Goal: Task Accomplishment & Management: Manage account settings

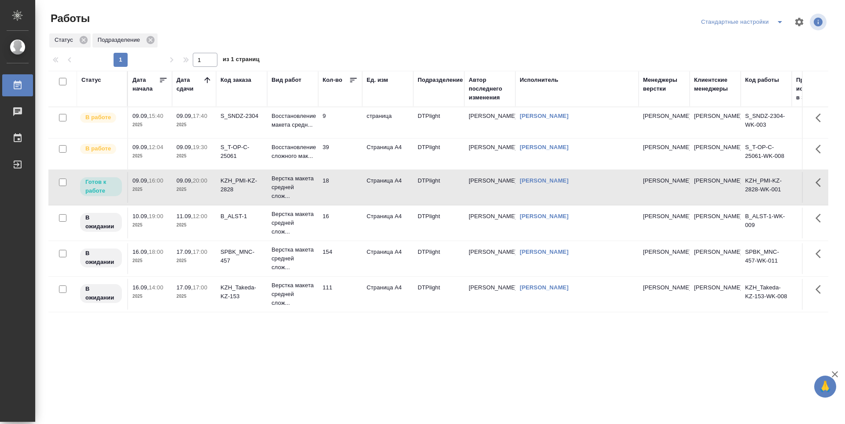
click at [349, 123] on td "9" at bounding box center [340, 122] width 44 height 31
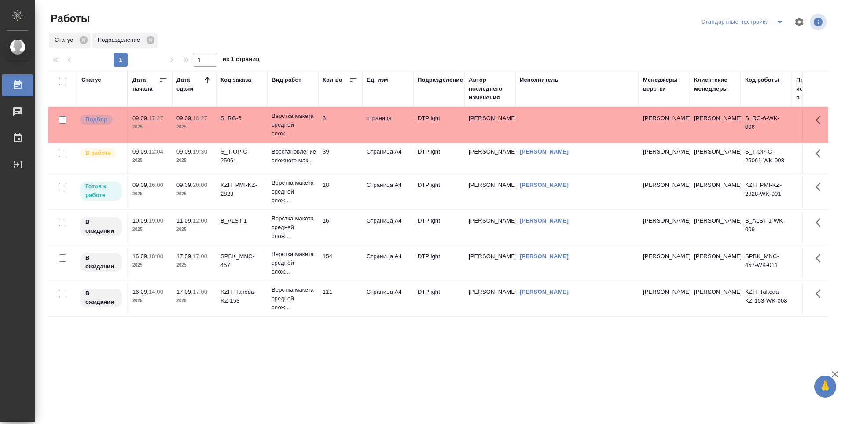
click at [345, 191] on td "18" at bounding box center [340, 192] width 44 height 31
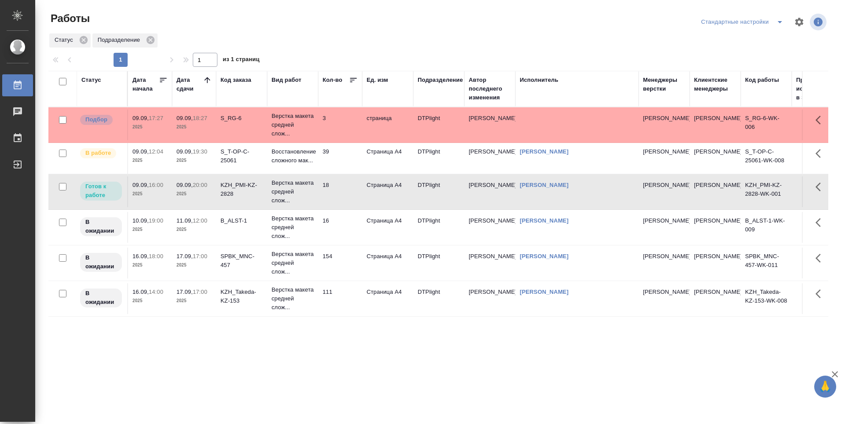
click at [345, 191] on td "18" at bounding box center [340, 192] width 44 height 31
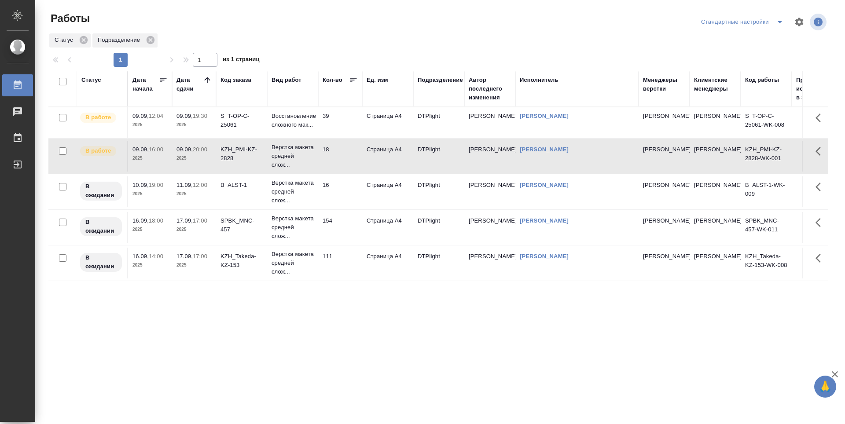
click at [334, 302] on div "Статус Дата начала Дата сдачи Код заказа Вид работ Кол-во Ед. изм Подразделение…" at bounding box center [438, 229] width 780 height 317
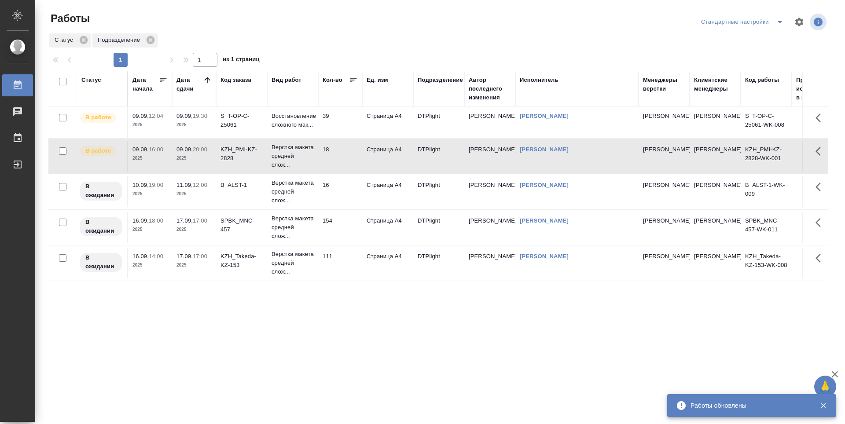
click at [492, 322] on div "Статус Дата начала Дата сдачи Код заказа Вид работ Кол-во Ед. изм Подразделение…" at bounding box center [438, 229] width 780 height 317
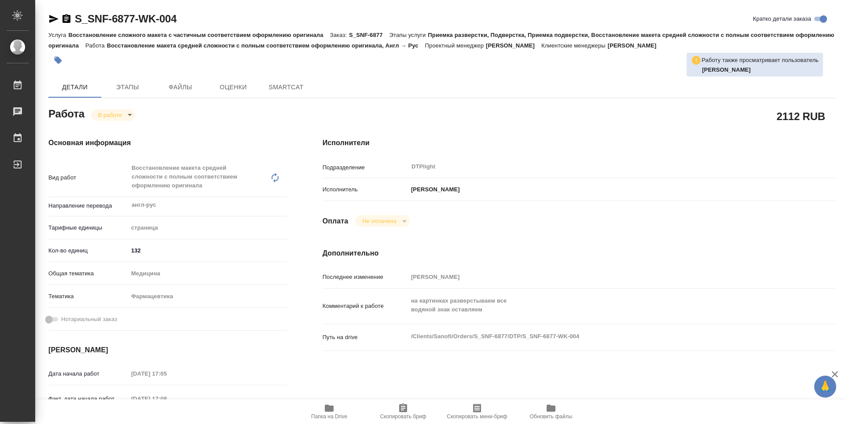
type textarea "x"
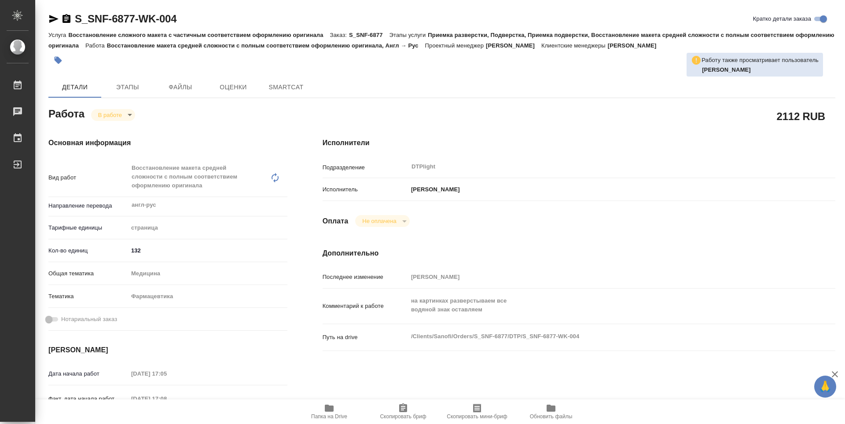
type textarea "x"
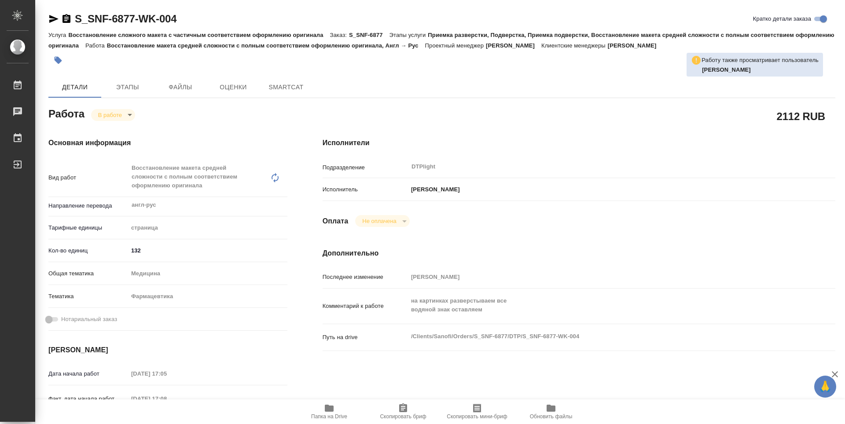
type textarea "x"
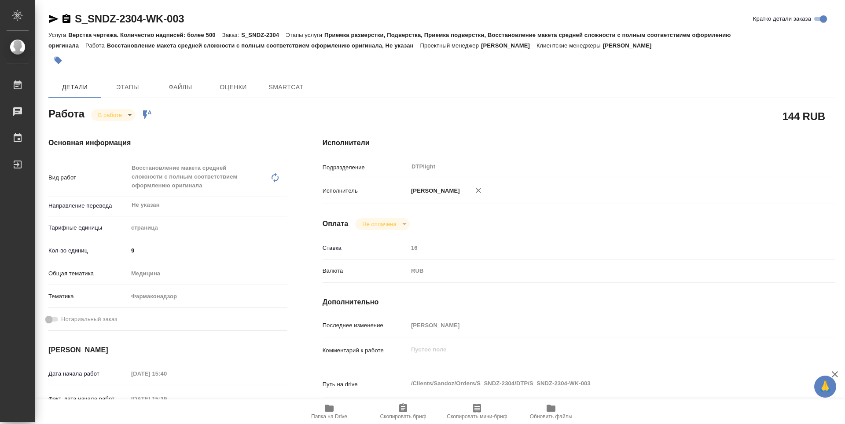
type textarea "x"
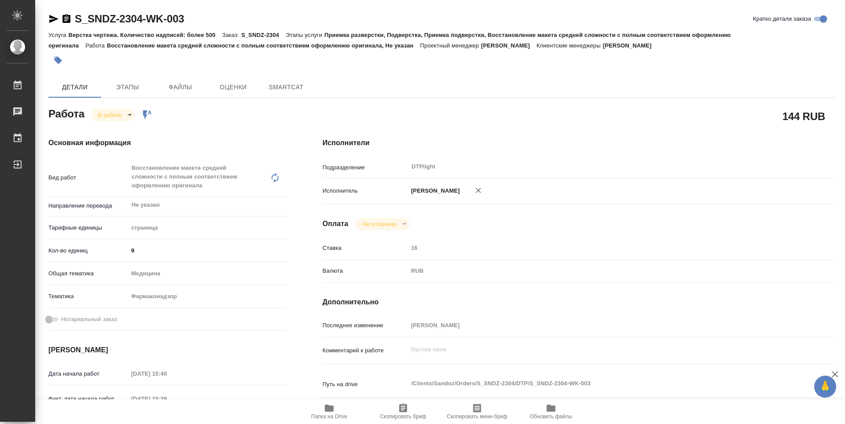
type textarea "x"
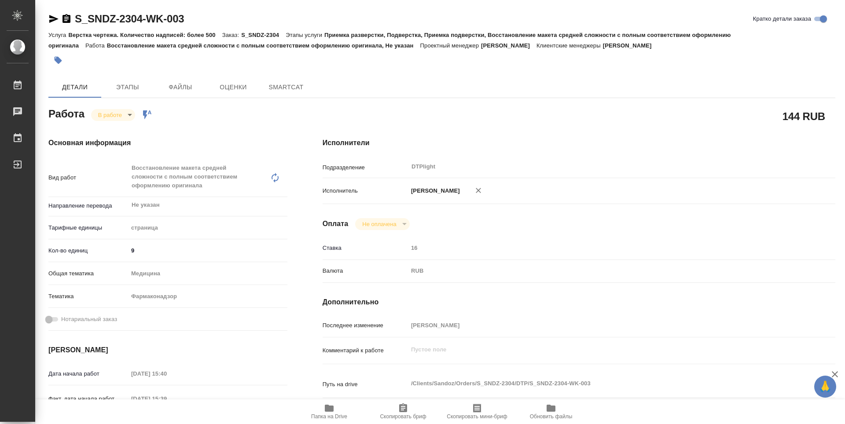
type textarea "x"
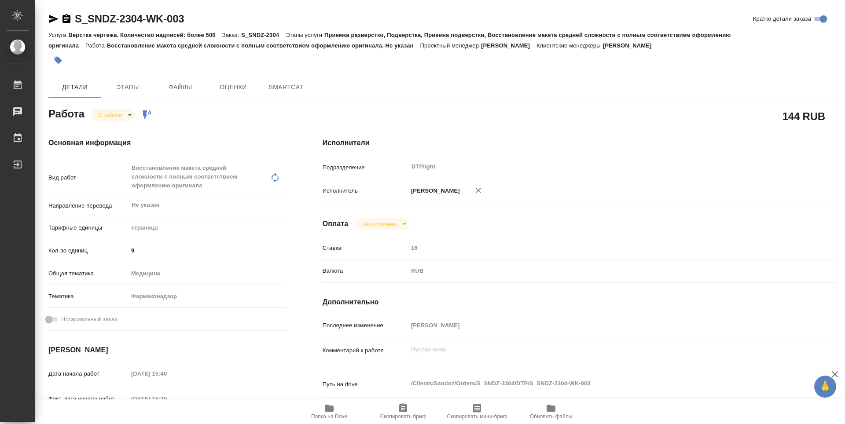
type textarea "x"
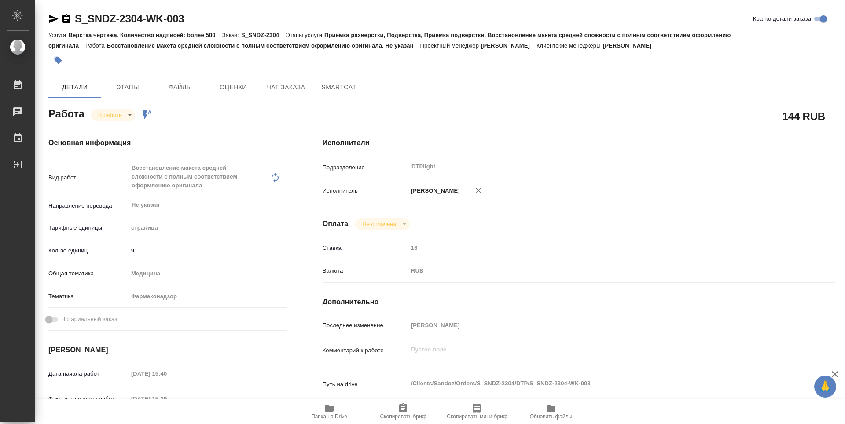
type textarea "x"
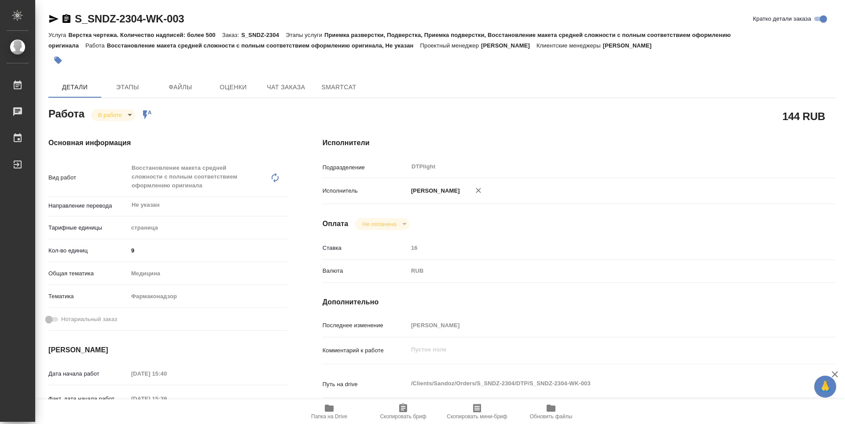
click at [335, 413] on span "Папка на Drive" at bounding box center [329, 411] width 63 height 17
type textarea "x"
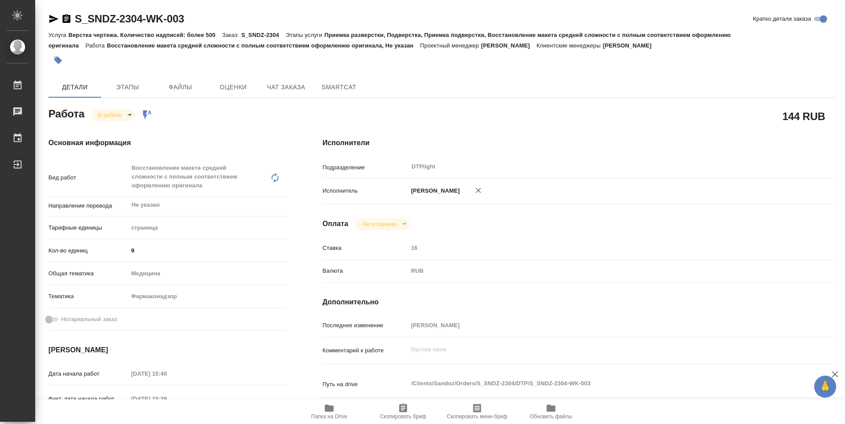
type textarea "x"
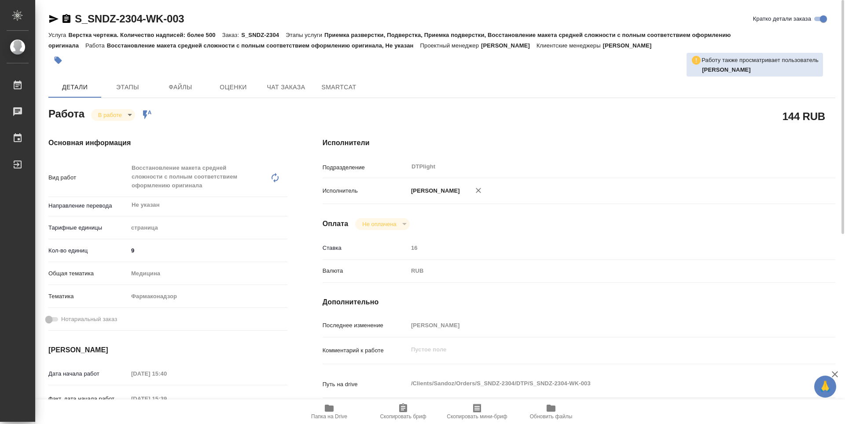
click at [125, 118] on body "🙏 .cls-1 fill:#fff; AWATERA Guselnikov Roman Работы 0 Чаты График Выйти S_SNDZ-…" at bounding box center [422, 212] width 845 height 424
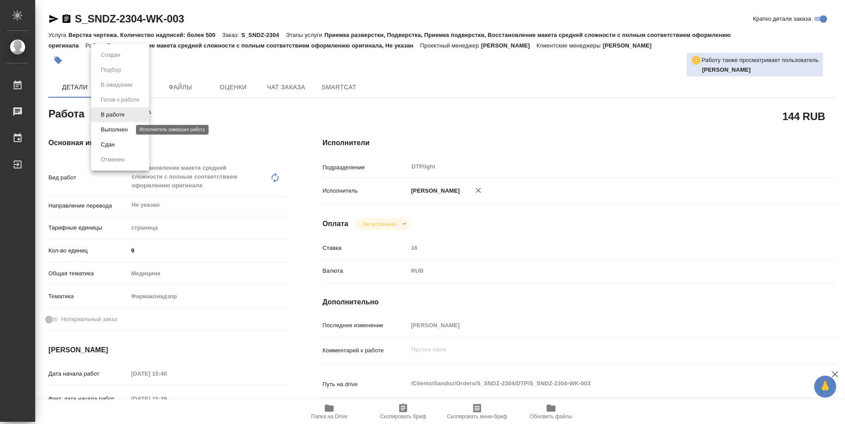
click at [117, 127] on button "Выполнен" at bounding box center [114, 130] width 32 height 10
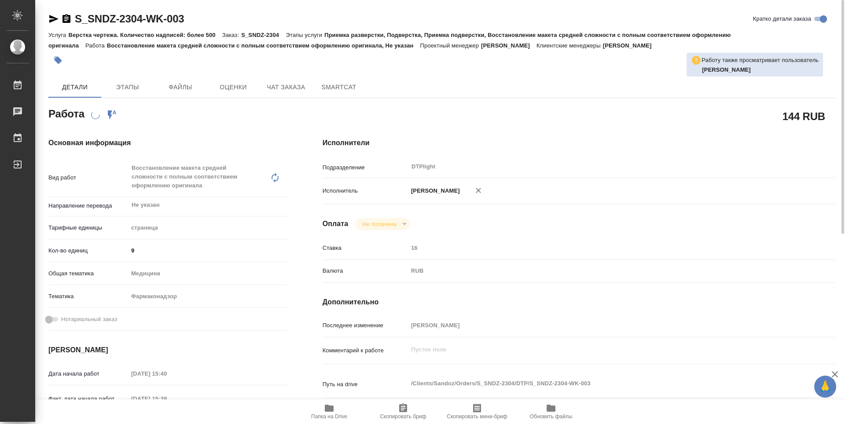
type textarea "x"
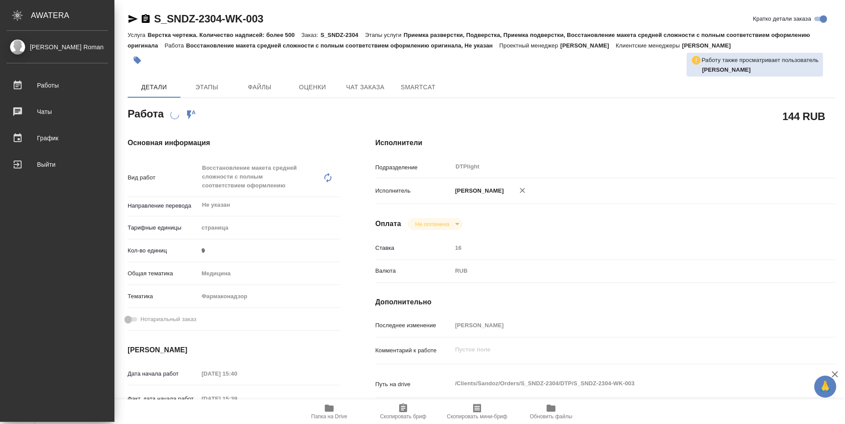
type textarea "x"
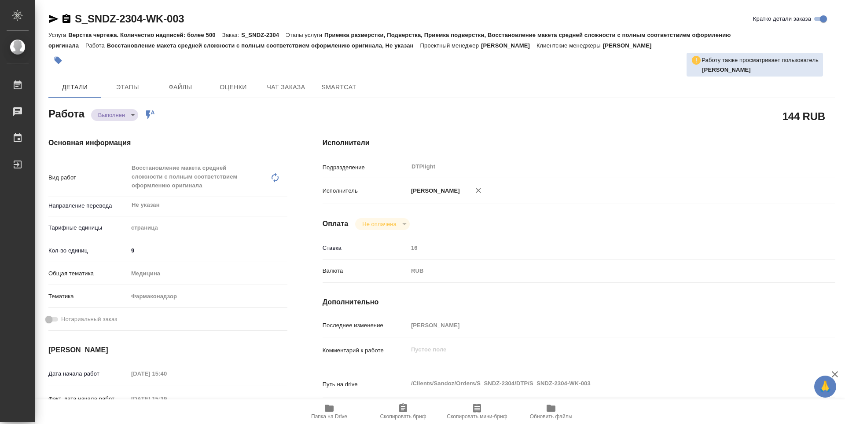
type textarea "x"
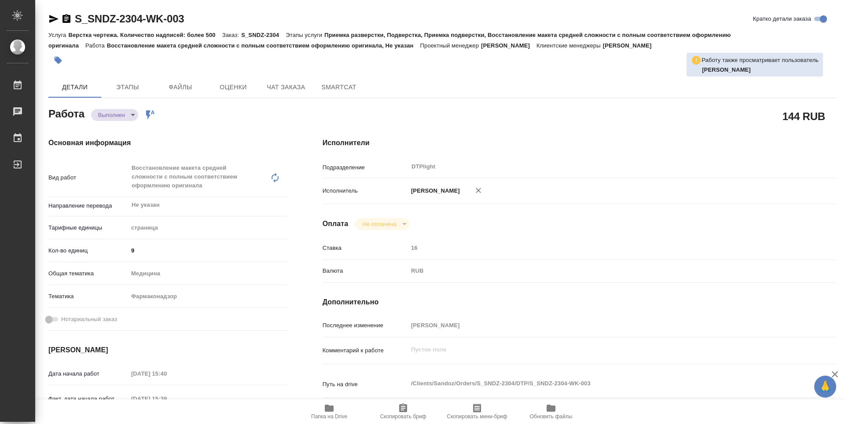
type textarea "x"
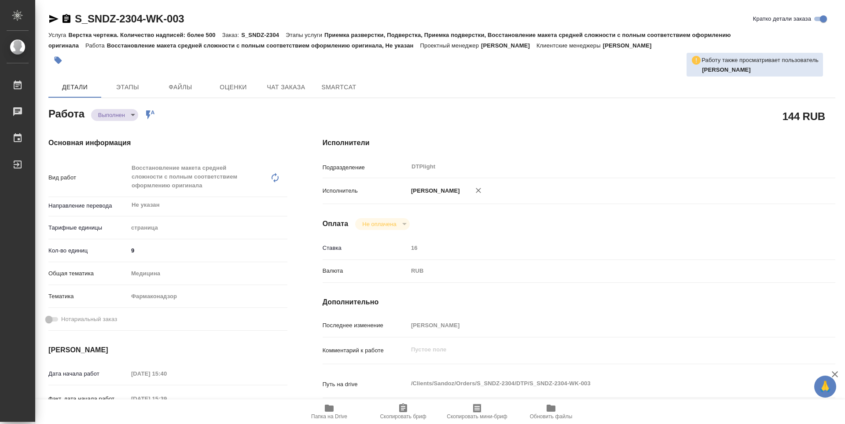
type textarea "x"
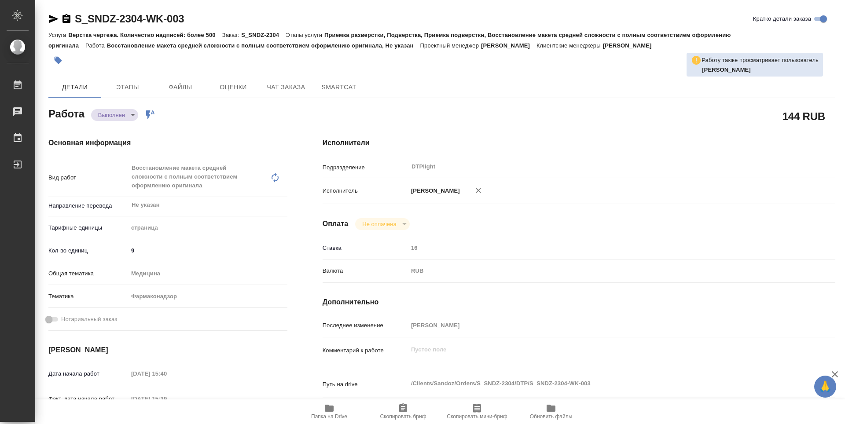
click at [69, 18] on icon "button" at bounding box center [67, 18] width 8 height 9
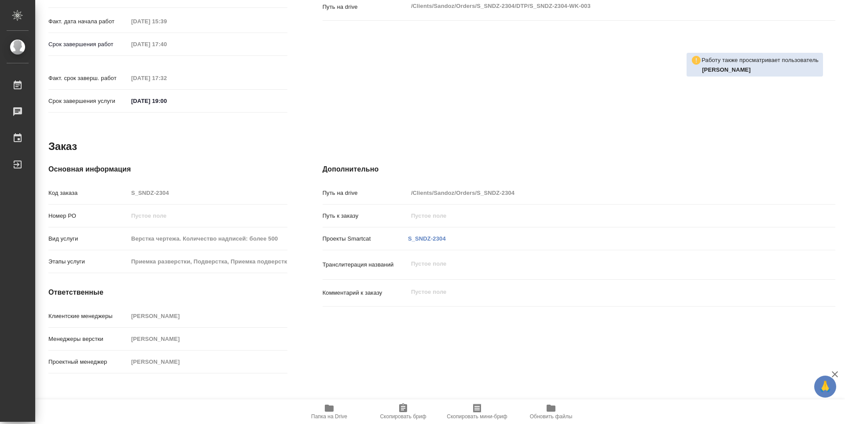
scroll to position [70, 0]
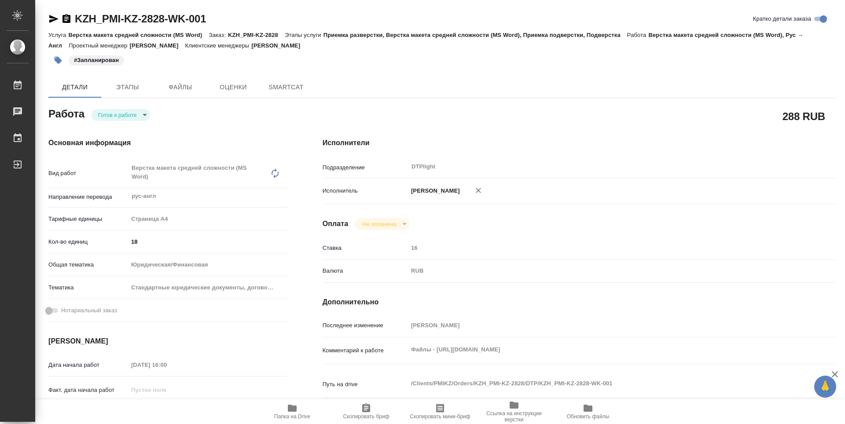
type textarea "x"
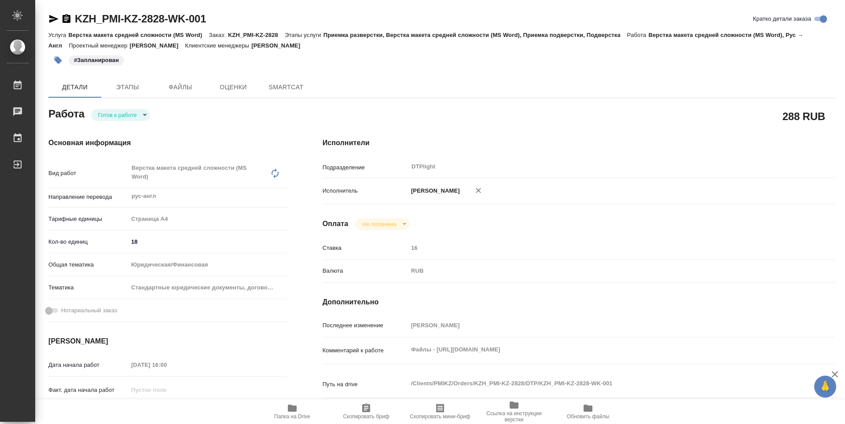
type textarea "x"
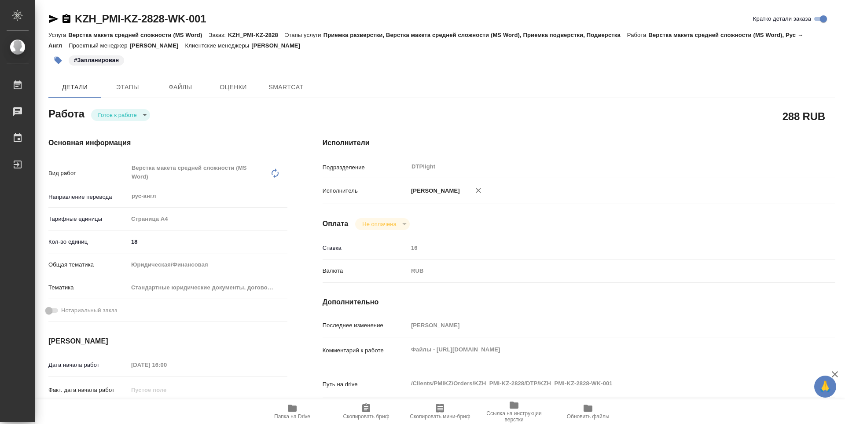
type textarea "x"
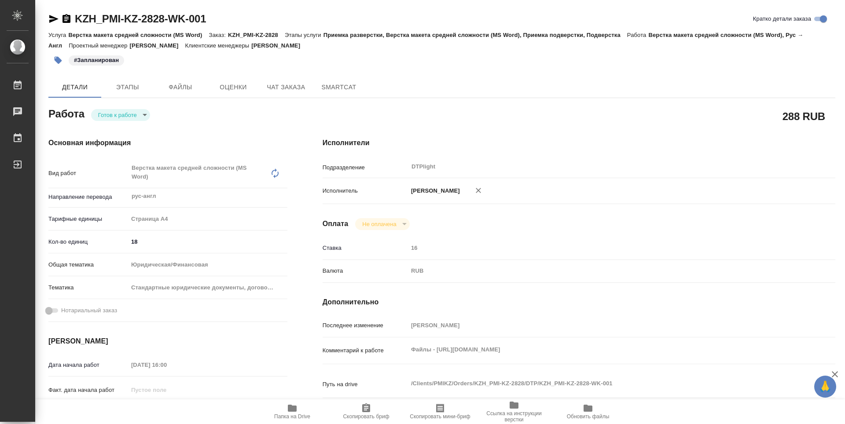
type textarea "x"
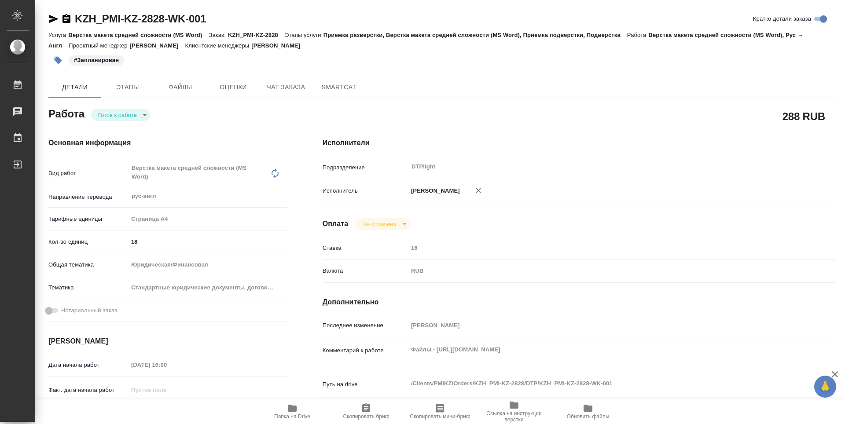
click at [136, 119] on body "🙏 .cls-1 fill:#fff; AWATERA Guselnikov Roman Работы Чаты График Выйти KZH_PMI-K…" at bounding box center [422, 212] width 845 height 424
click at [119, 118] on button "В работе" at bounding box center [112, 115] width 29 height 10
type textarea "x"
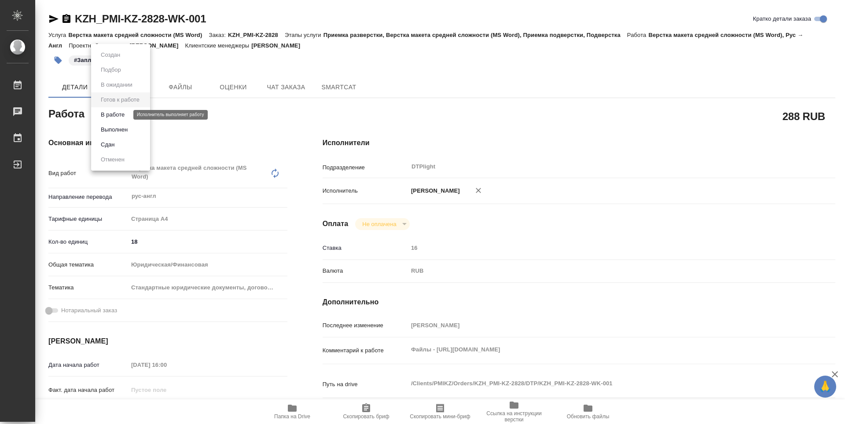
type textarea "x"
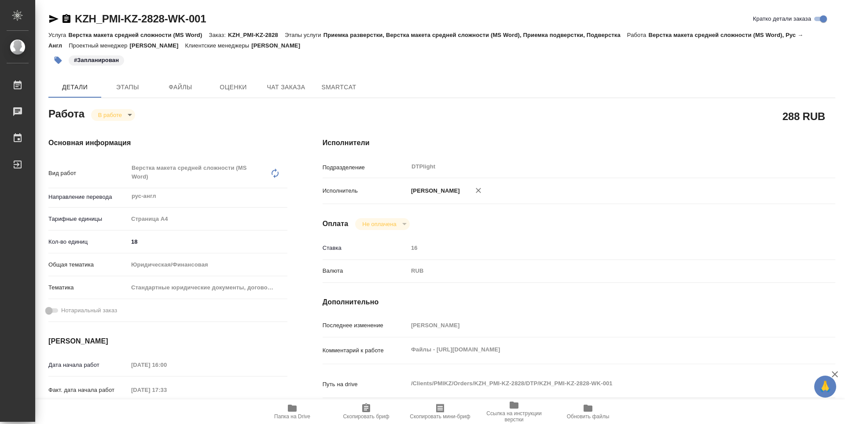
type textarea "x"
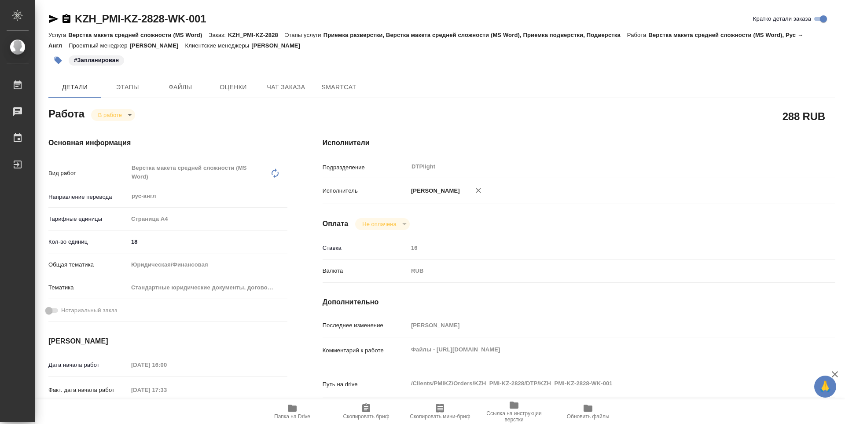
type textarea "x"
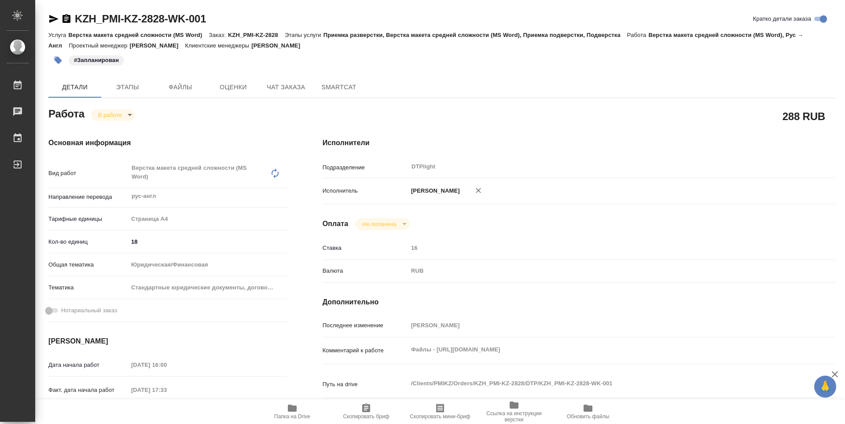
type textarea "x"
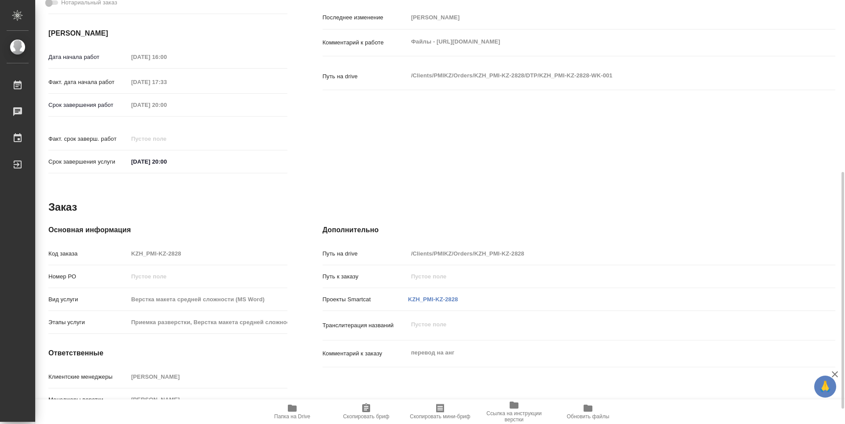
scroll to position [336, 0]
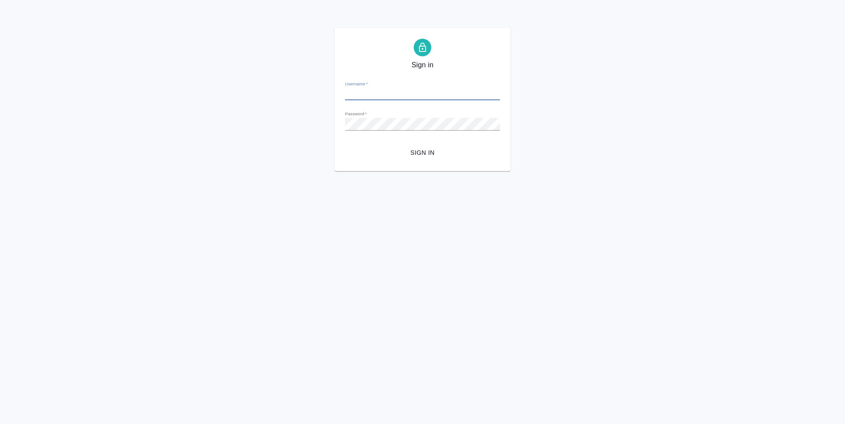
type input "[EMAIL_ADDRESS][DOMAIN_NAME]"
click at [413, 154] on span "Sign in" at bounding box center [422, 153] width 141 height 11
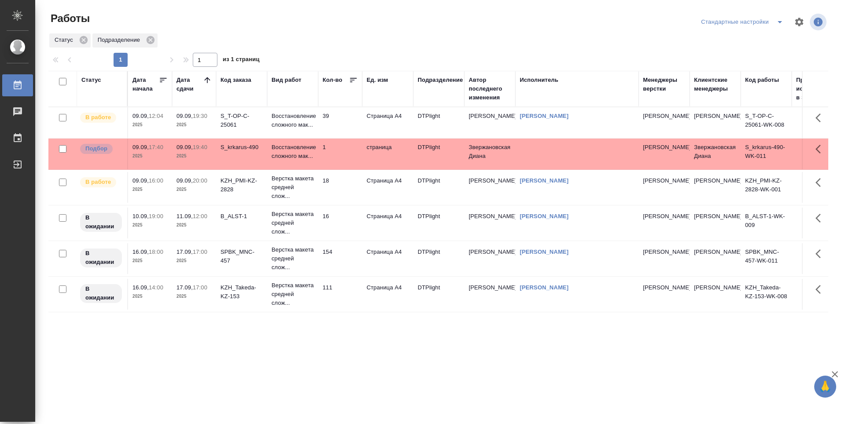
click at [213, 129] on td "09.09, 19:30 2025" at bounding box center [194, 122] width 44 height 31
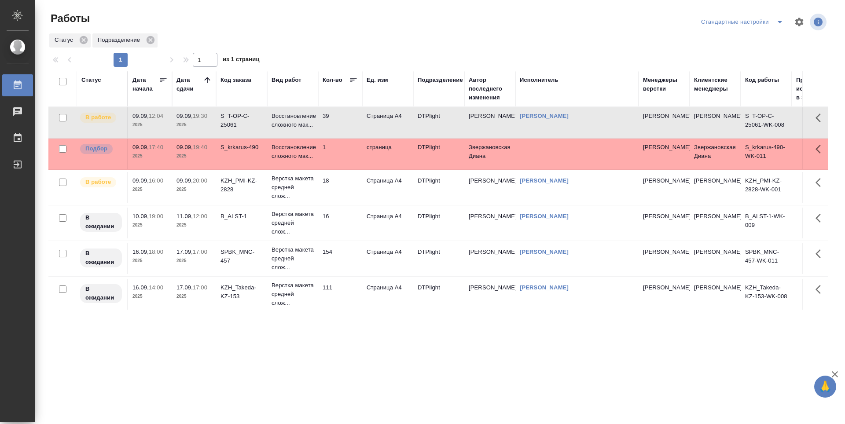
click at [202, 179] on p "20:00" at bounding box center [200, 180] width 15 height 7
